Goal: Task Accomplishment & Management: Manage account settings

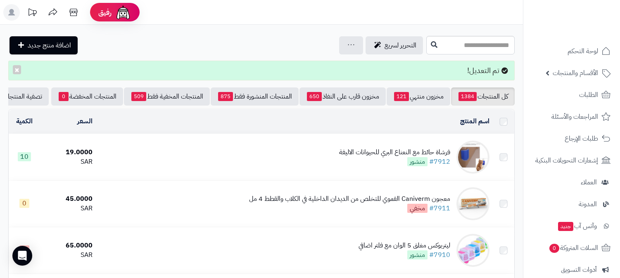
scroll to position [46, 0]
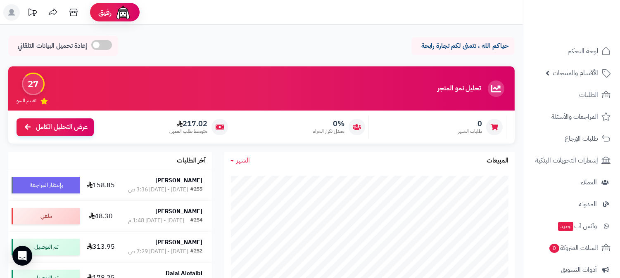
scroll to position [46, 0]
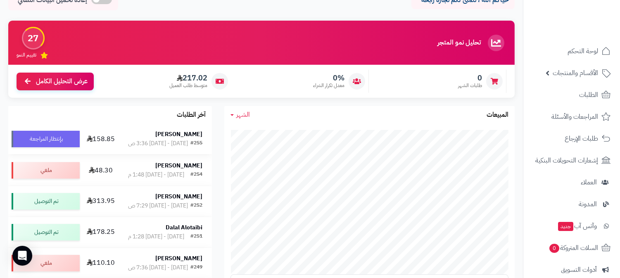
click at [184, 137] on strong "نشوى الشريف" at bounding box center [178, 134] width 47 height 9
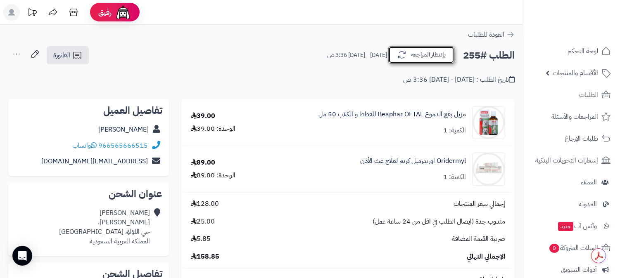
click at [429, 54] on button "بإنتظار المراجعة" at bounding box center [421, 54] width 66 height 17
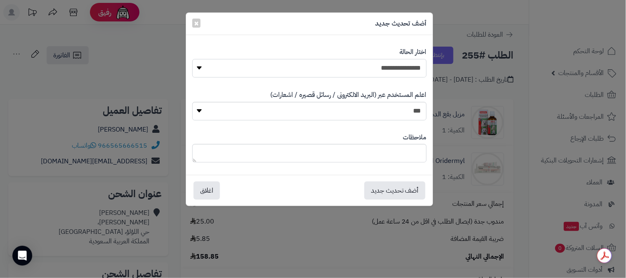
drag, startPoint x: 402, startPoint y: 64, endPoint x: 408, endPoint y: 71, distance: 9.2
click at [402, 64] on select "**********" at bounding box center [309, 68] width 234 height 19
select select "*"
click at [192, 59] on select "**********" at bounding box center [309, 68] width 234 height 19
click at [405, 194] on button "أضف تحديث جديد" at bounding box center [395, 190] width 61 height 18
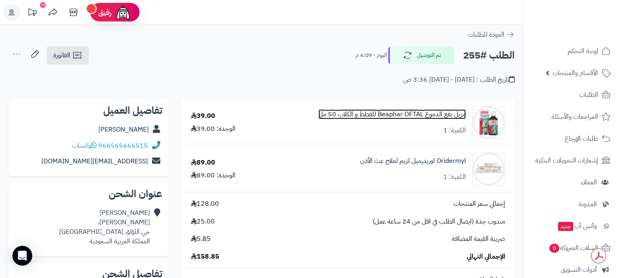
click at [441, 113] on link "مزيل بقع الدموع Beaphar OFTAL للقطط و الكلاب 50 مل" at bounding box center [391, 114] width 147 height 9
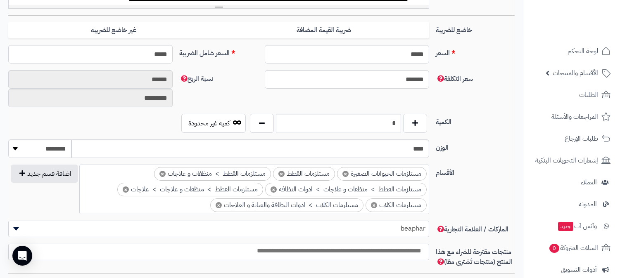
scroll to position [367, 0]
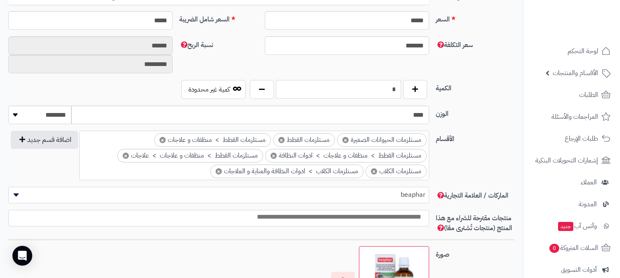
click at [385, 88] on input "*" at bounding box center [338, 89] width 125 height 19
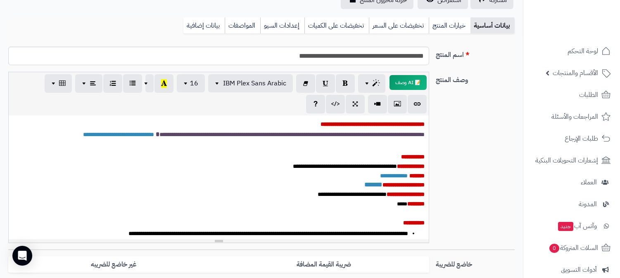
scroll to position [0, 0]
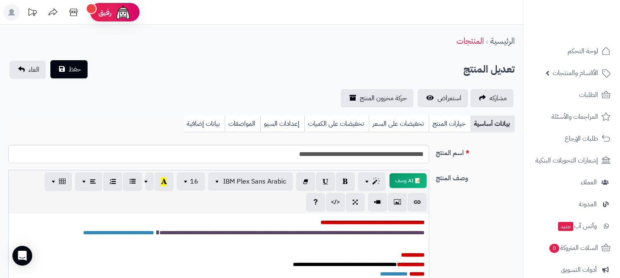
type input "*"
click at [74, 71] on span "حفظ" at bounding box center [75, 69] width 12 height 10
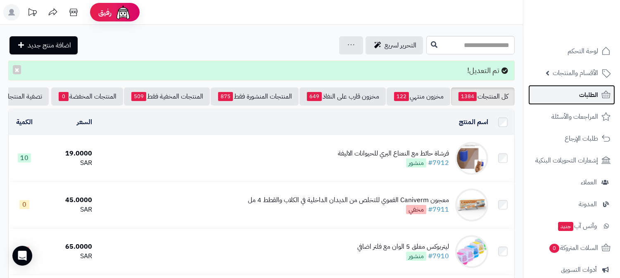
click at [585, 97] on span "الطلبات" at bounding box center [588, 95] width 19 height 12
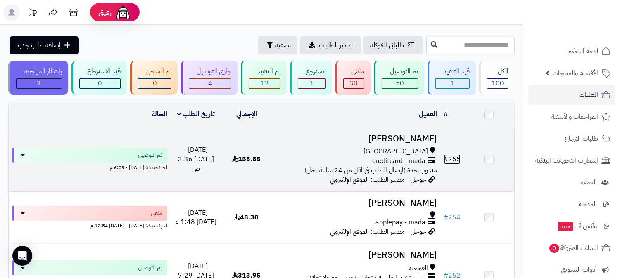
click at [455, 159] on link "# 255" at bounding box center [451, 159] width 17 height 10
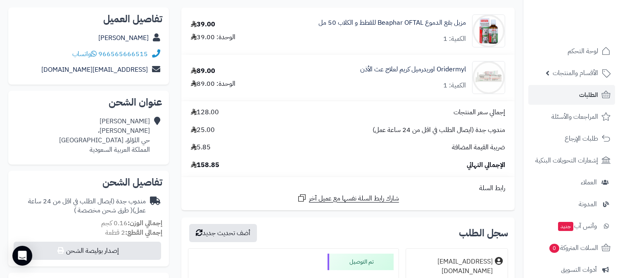
scroll to position [137, 0]
